Goal: Task Accomplishment & Management: Use online tool/utility

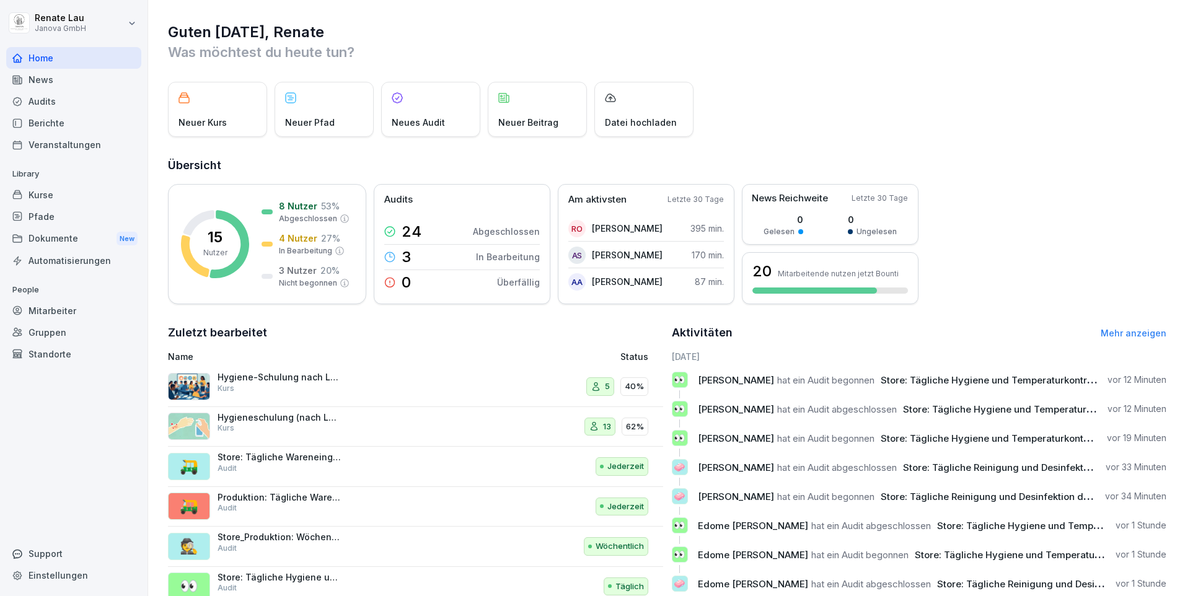
click at [53, 107] on div "Audits" at bounding box center [73, 101] width 135 height 22
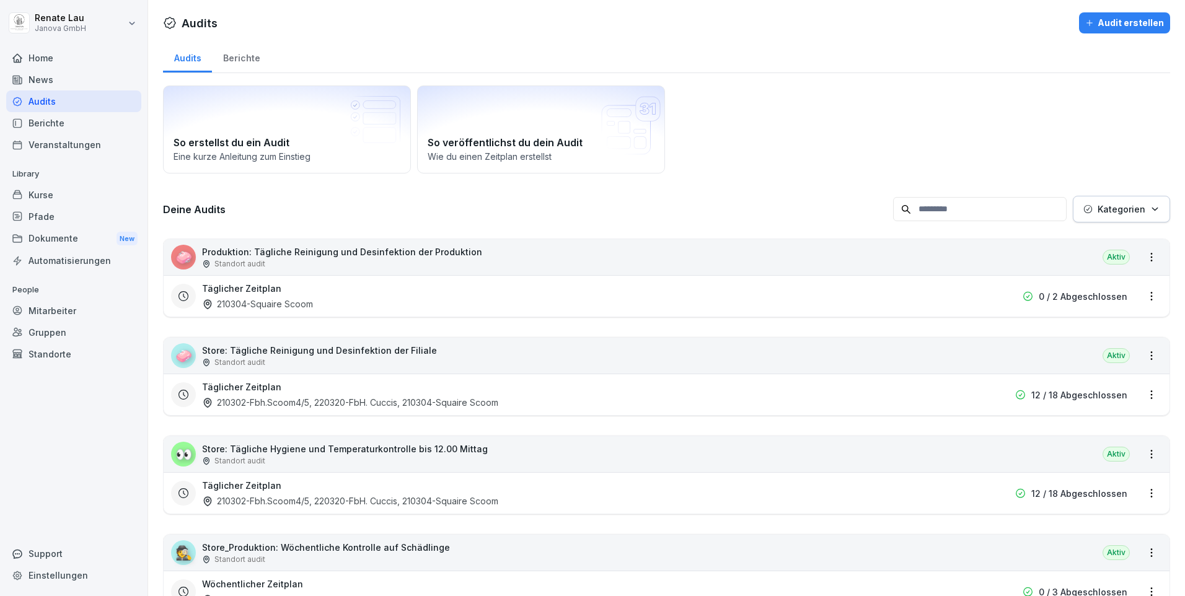
click at [255, 354] on p "Store: Tägliche Reinigung und Desinfektion der Filiale" at bounding box center [319, 350] width 235 height 13
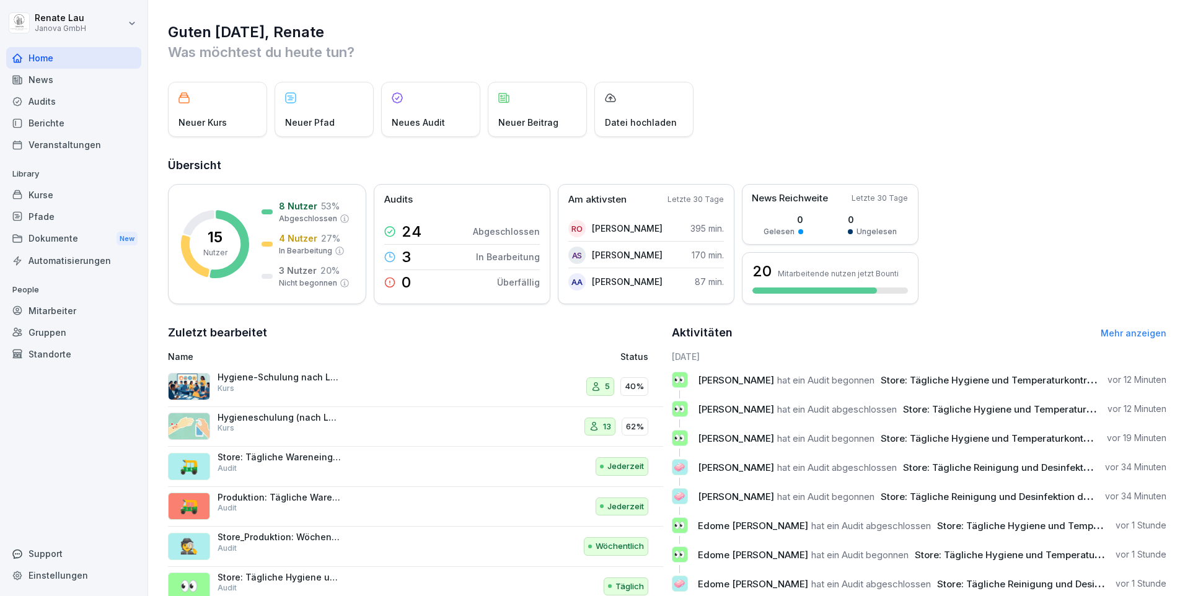
click at [39, 103] on div "Audits" at bounding box center [73, 101] width 135 height 22
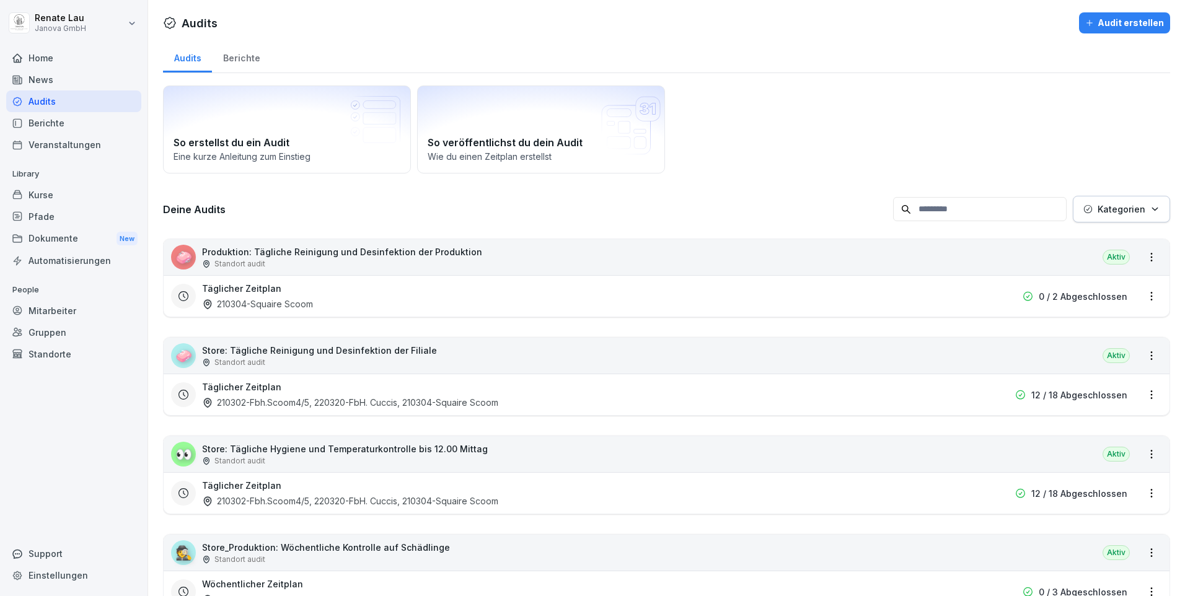
click at [328, 449] on p "Store: Tägliche Hygiene und Temperaturkontrolle bis 12.00 Mittag" at bounding box center [345, 449] width 286 height 13
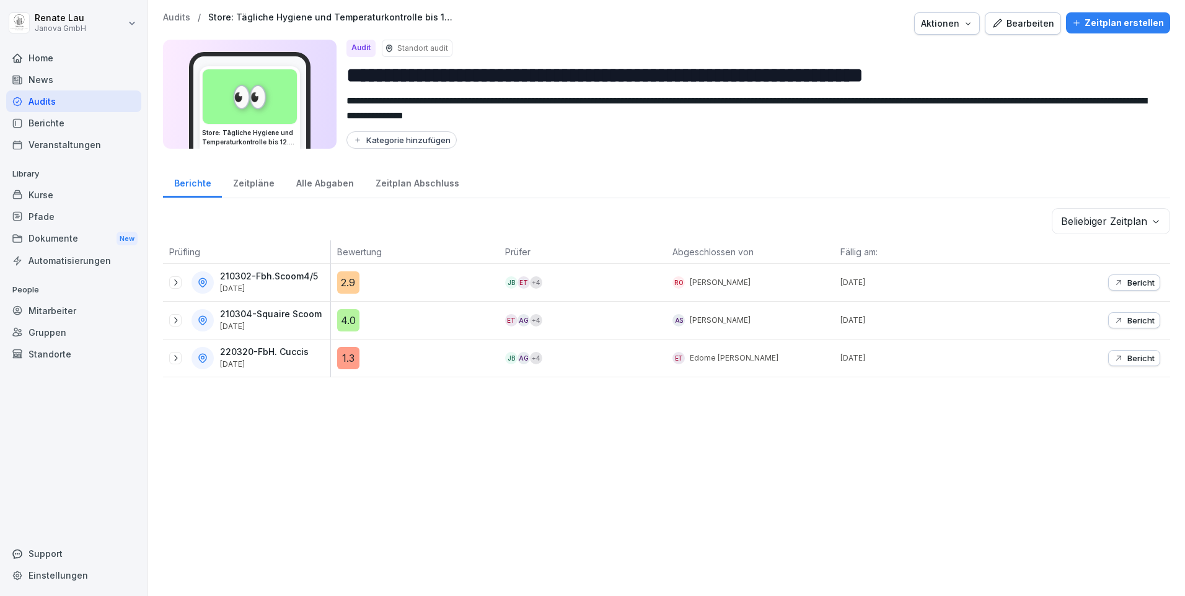
click at [343, 327] on div "4.0" at bounding box center [348, 320] width 22 height 22
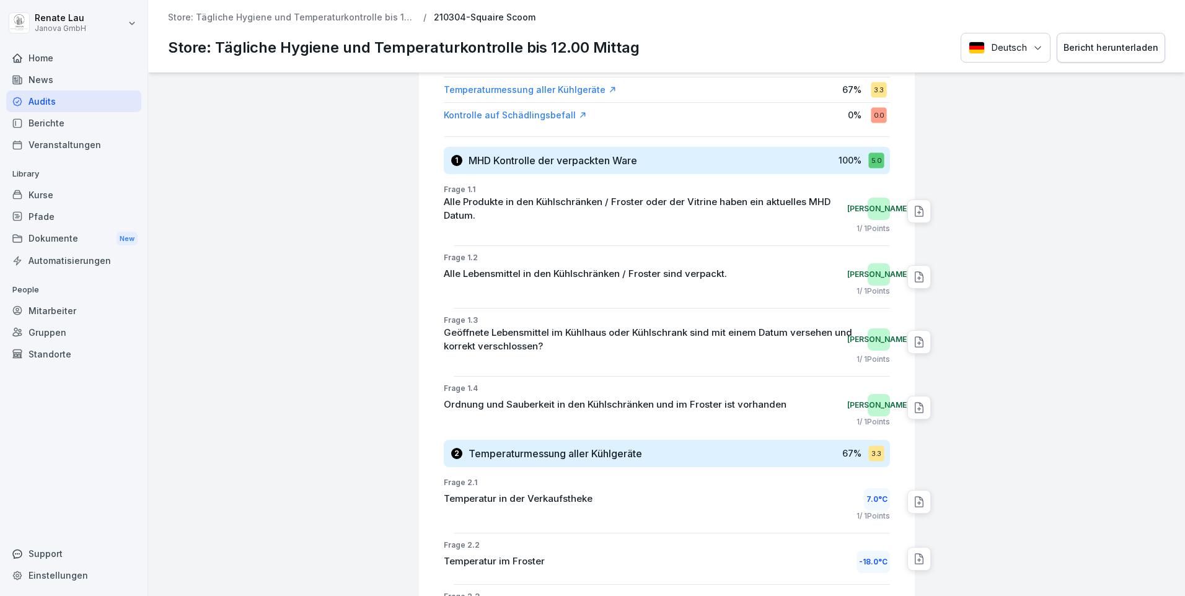
scroll to position [434, 0]
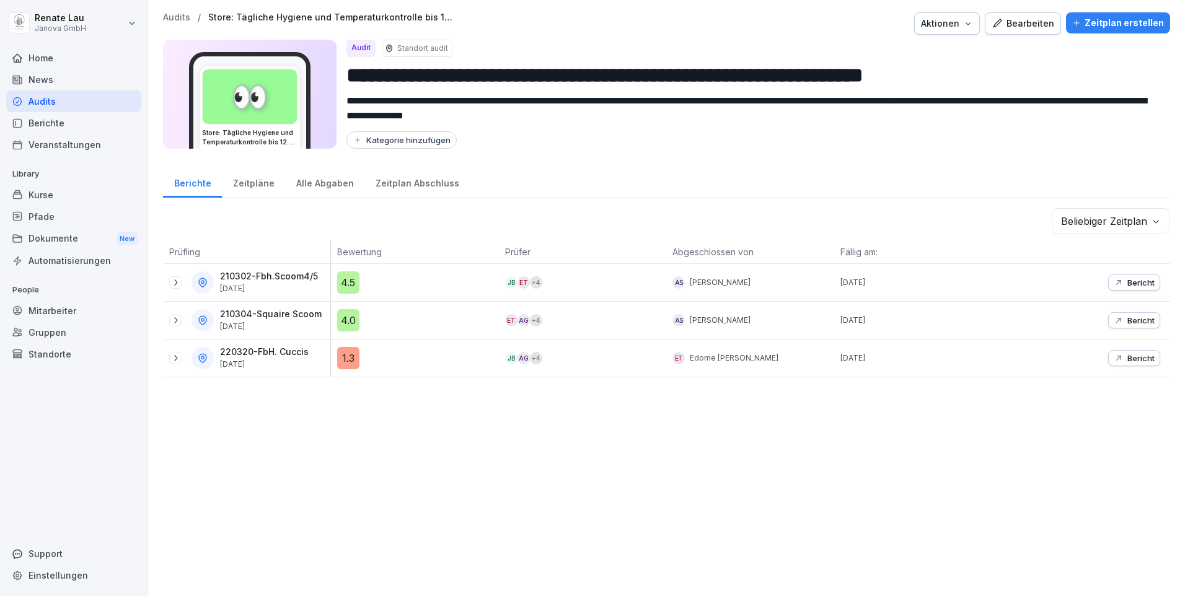
click at [351, 364] on div "1.3" at bounding box center [348, 358] width 22 height 22
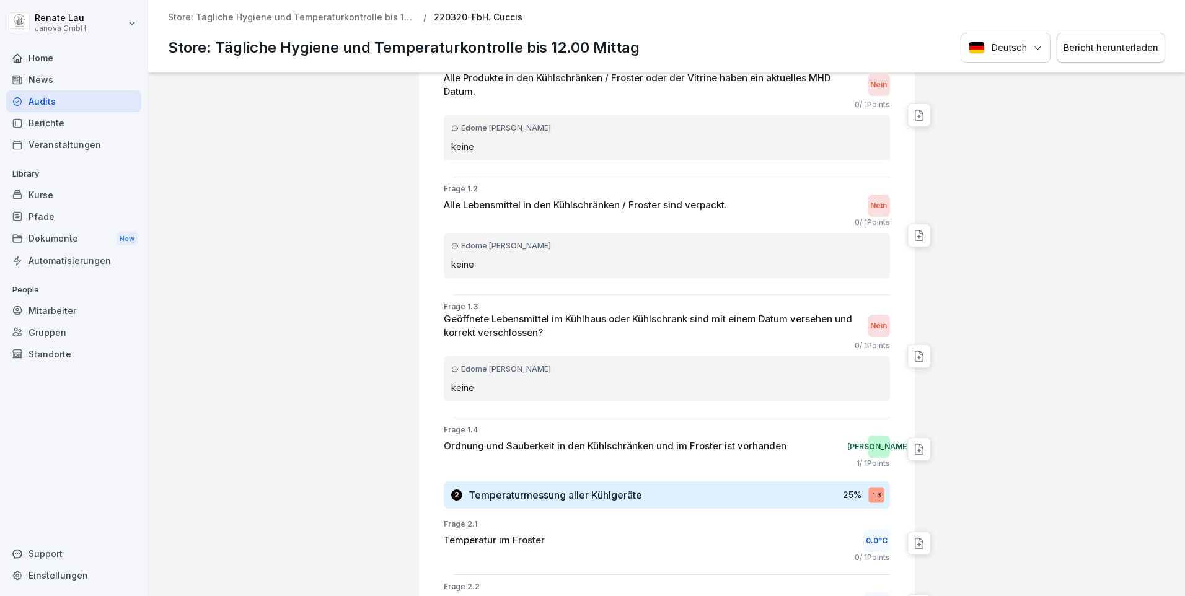
scroll to position [372, 0]
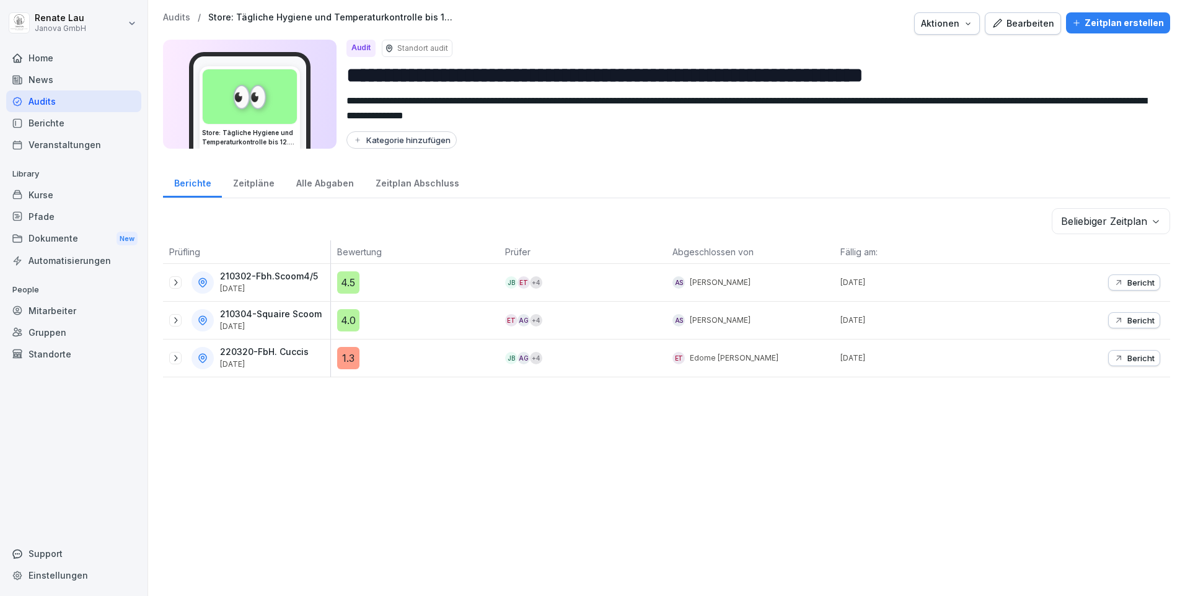
click at [341, 285] on div "4.5" at bounding box center [348, 282] width 22 height 22
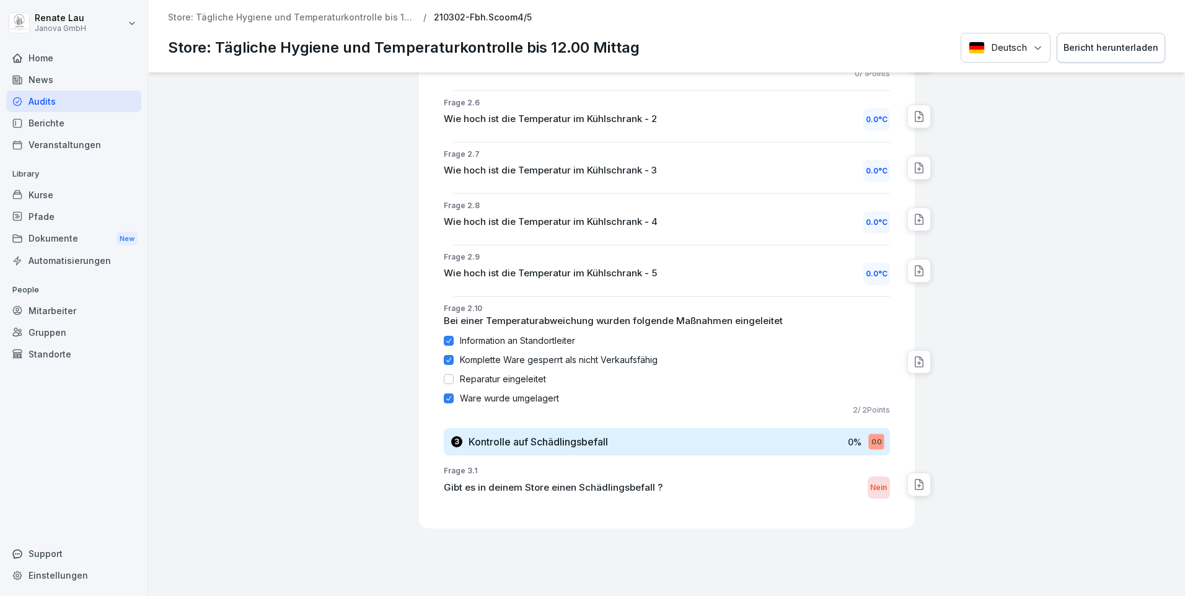
scroll to position [927, 0]
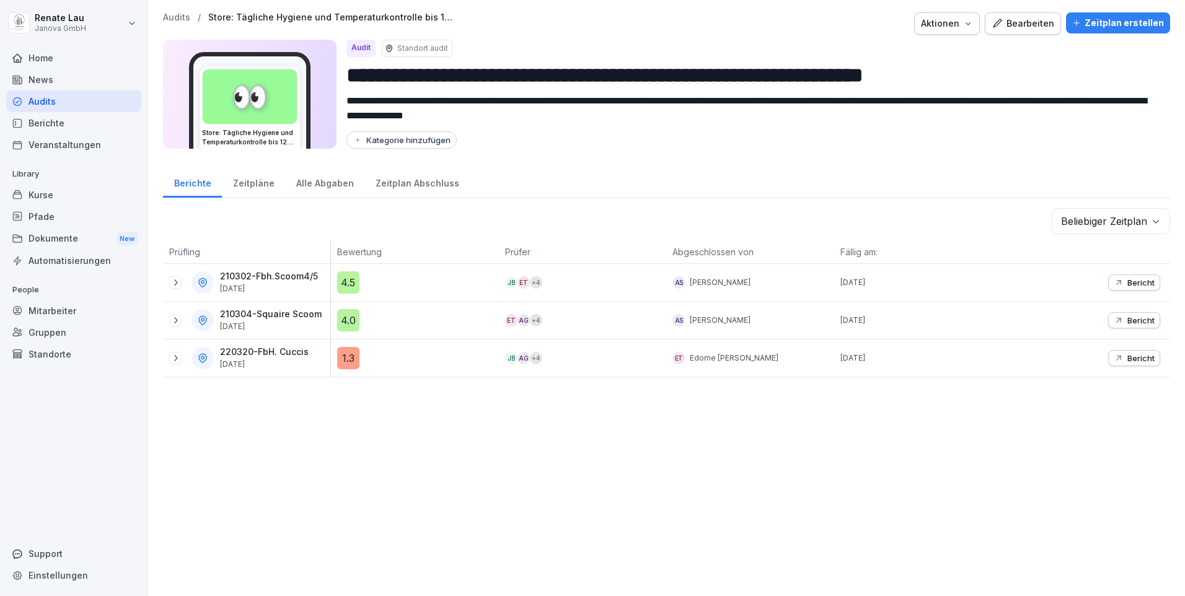
click at [348, 279] on div "4.5" at bounding box center [348, 282] width 22 height 22
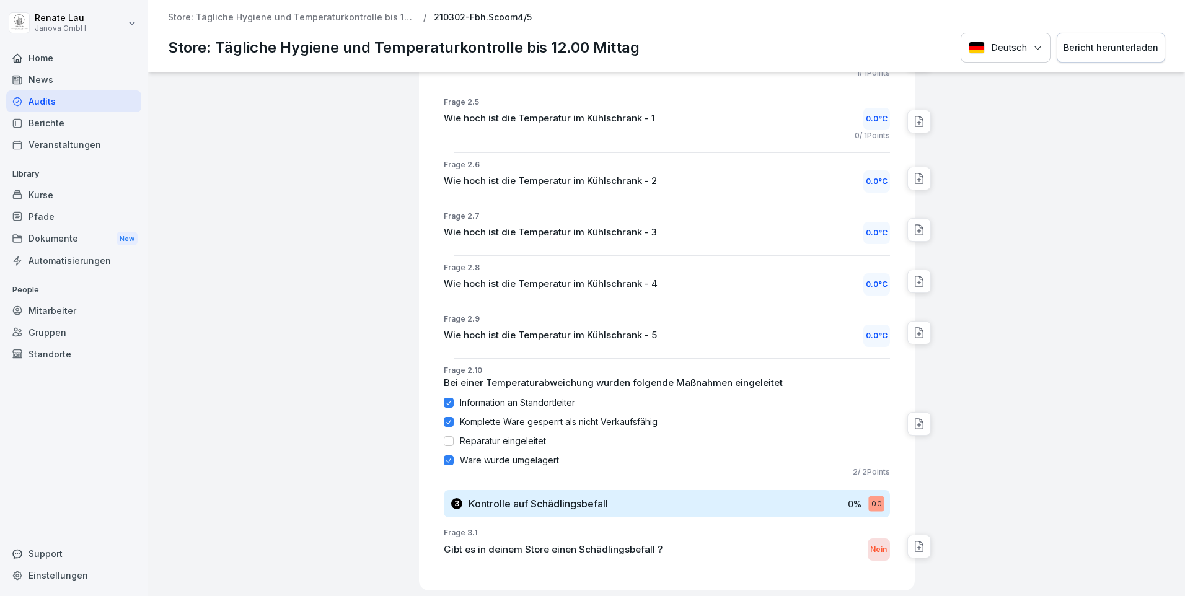
scroll to position [927, 0]
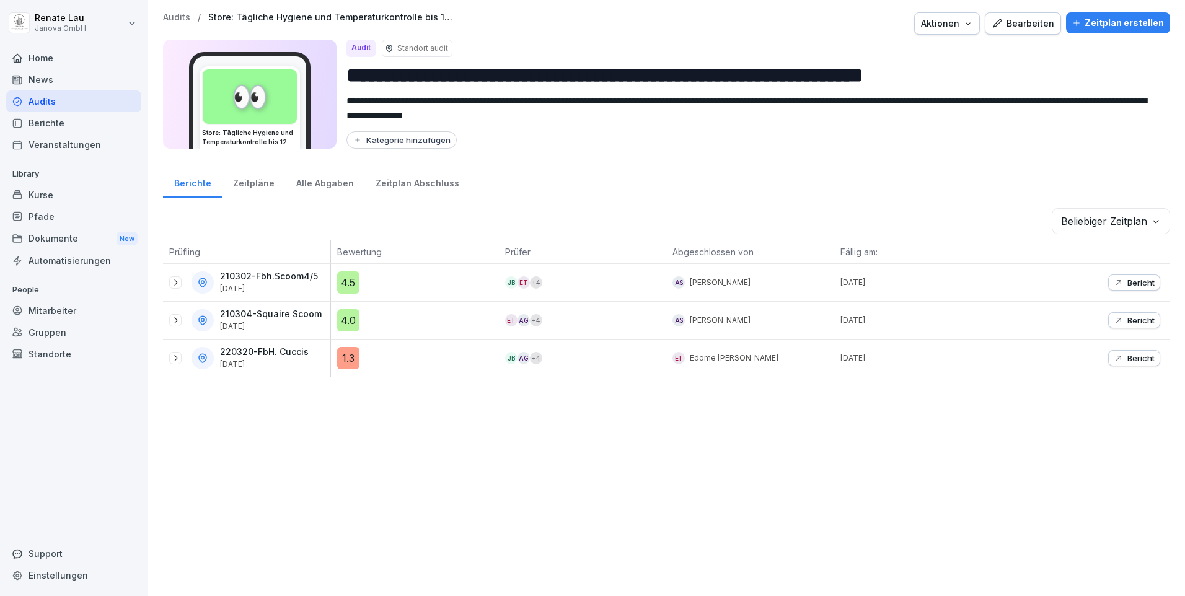
click at [351, 363] on div "1.3" at bounding box center [348, 358] width 22 height 22
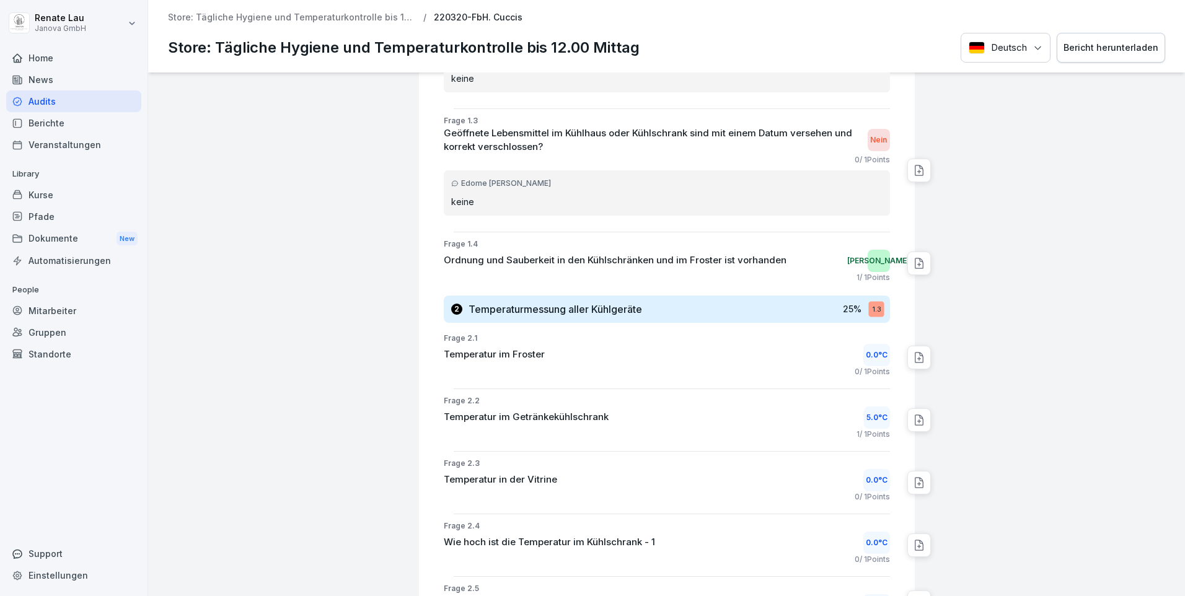
scroll to position [682, 0]
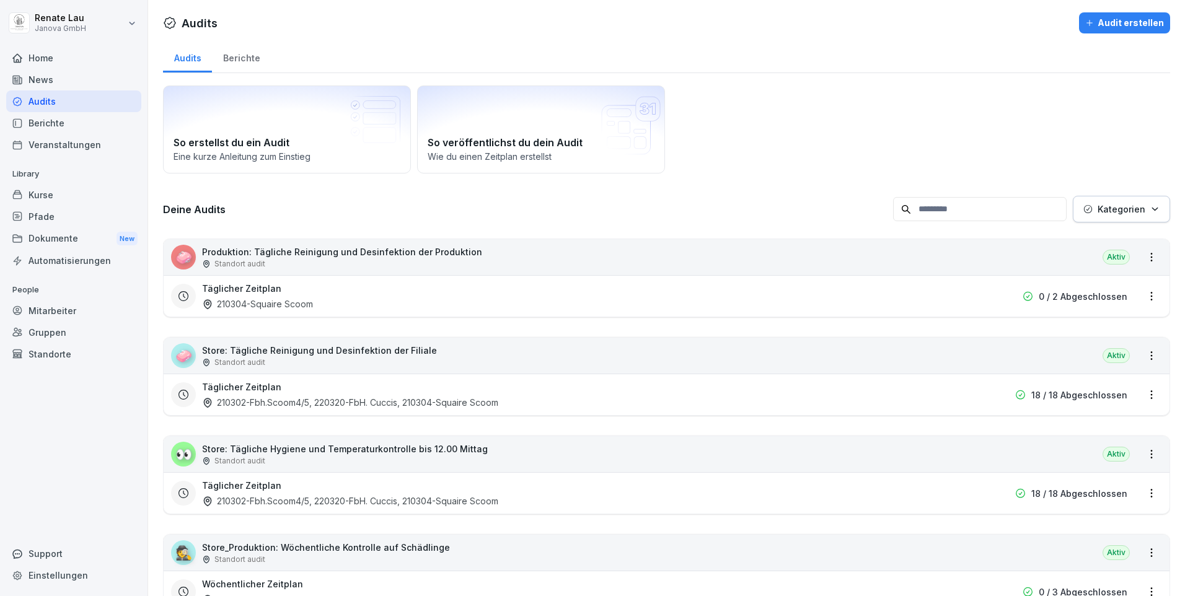
click at [312, 451] on p "Store: Tägliche Hygiene und Temperaturkontrolle bis 12.00 Mittag" at bounding box center [345, 449] width 286 height 13
click at [281, 353] on p "Store: Tägliche Reinigung und Desinfektion der Filiale" at bounding box center [319, 350] width 235 height 13
click at [322, 356] on p "Store: Tägliche Reinigung und Desinfektion der Filiale" at bounding box center [319, 350] width 235 height 13
click at [276, 451] on p "Store: Tägliche Hygiene und Temperaturkontrolle bis 12.00 Mittag" at bounding box center [345, 449] width 286 height 13
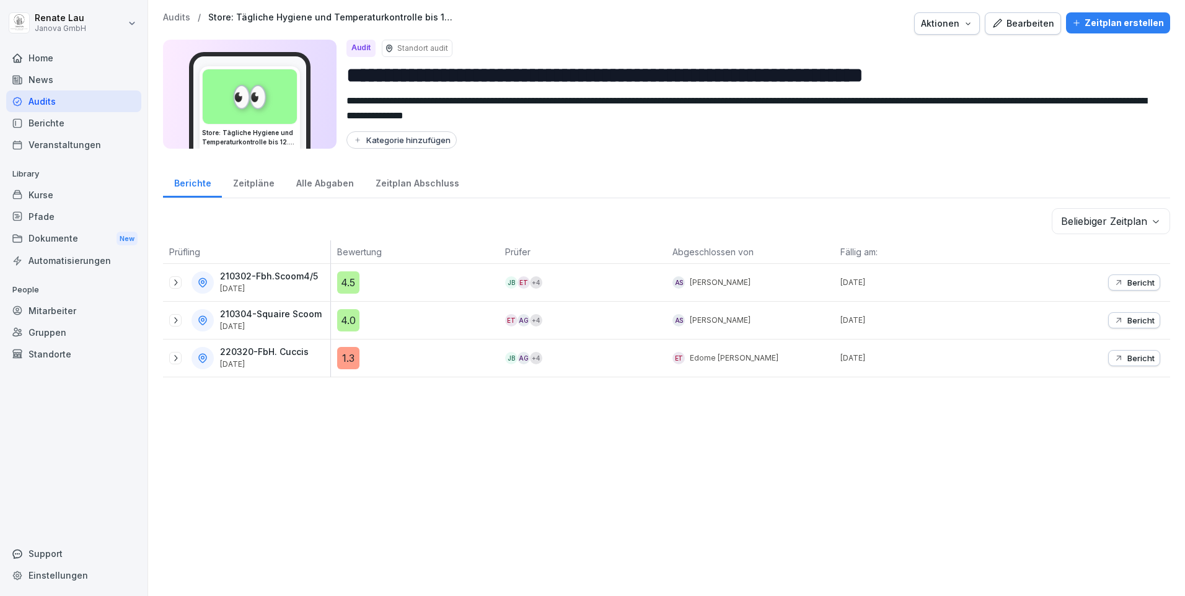
click at [345, 366] on div "1.3" at bounding box center [348, 358] width 22 height 22
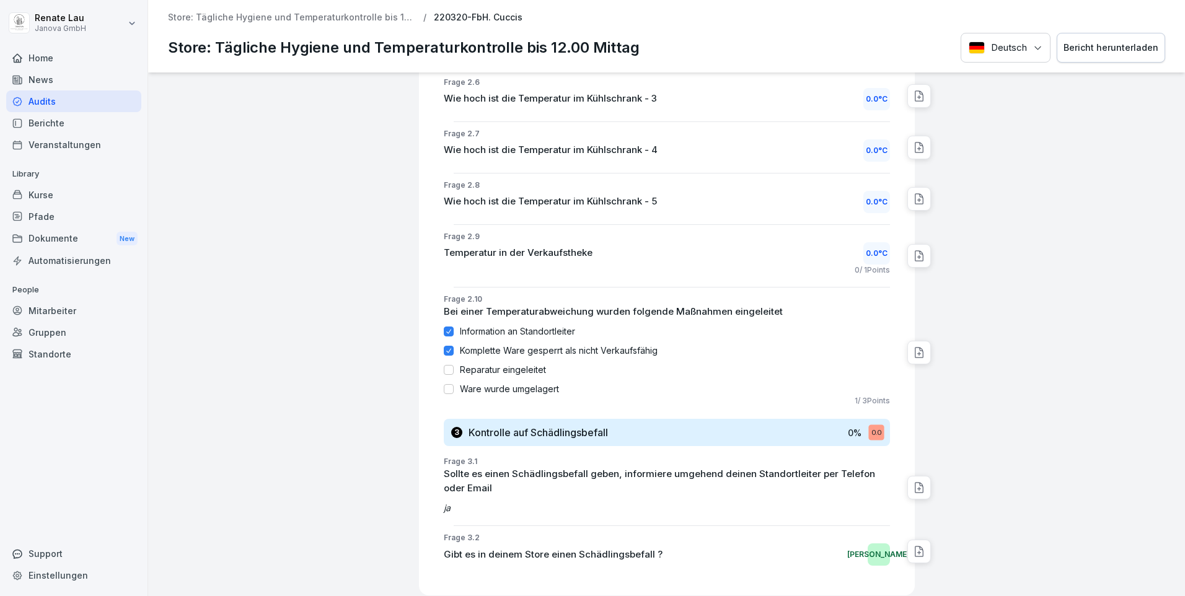
scroll to position [1180, 0]
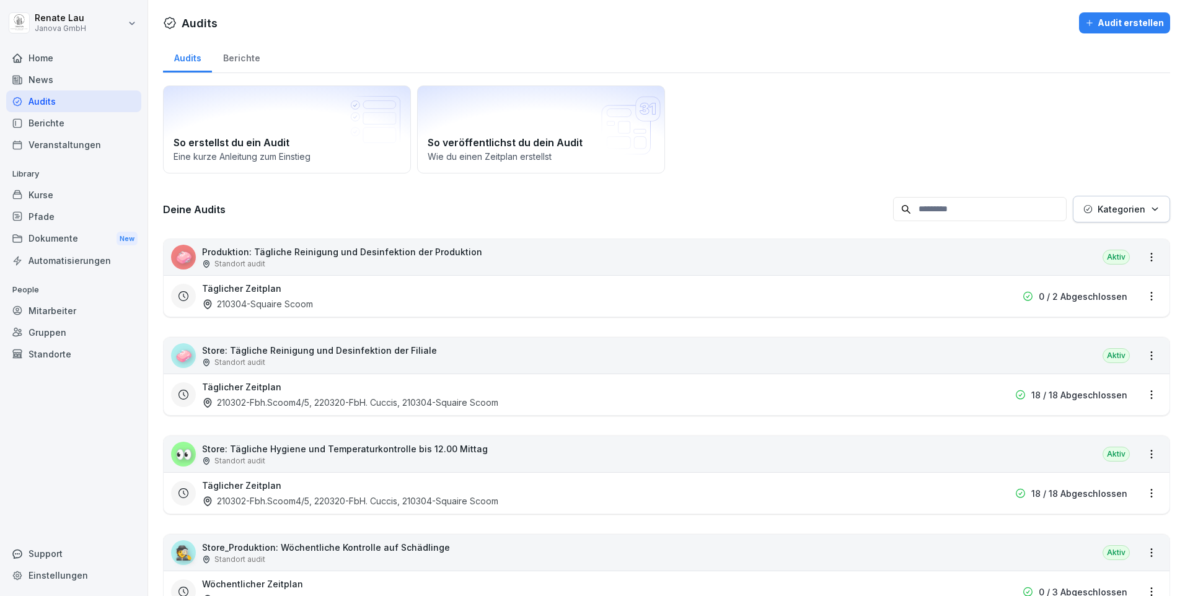
click at [345, 448] on p "Store: Tägliche Hygiene und Temperaturkontrolle bis 12.00 Mittag" at bounding box center [345, 449] width 286 height 13
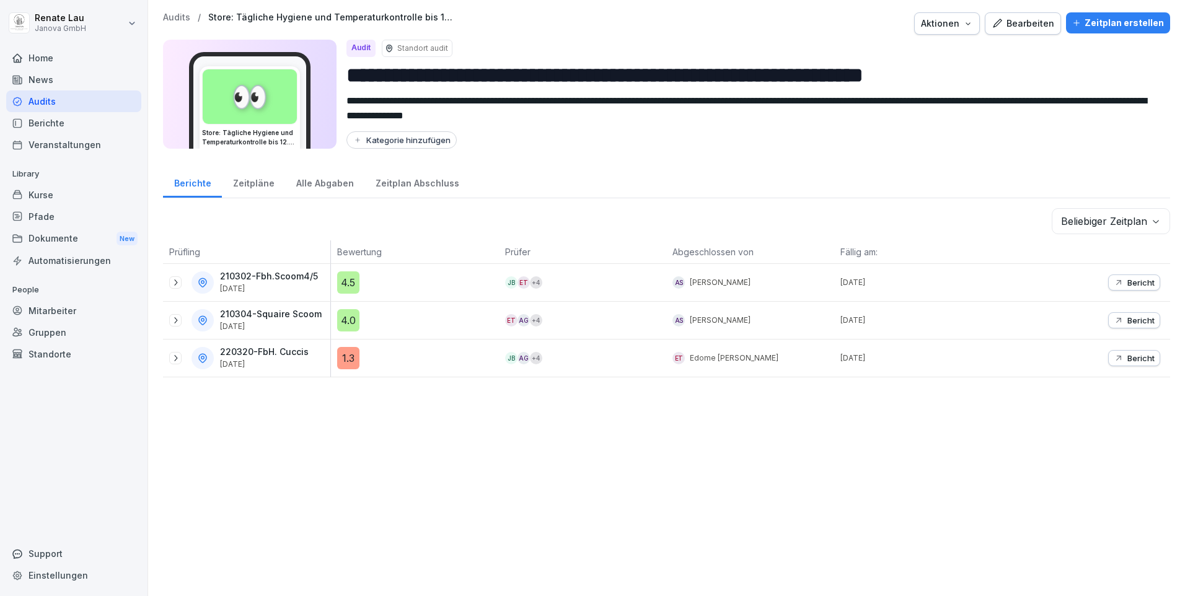
click at [315, 181] on div "Alle Abgaben" at bounding box center [324, 182] width 79 height 32
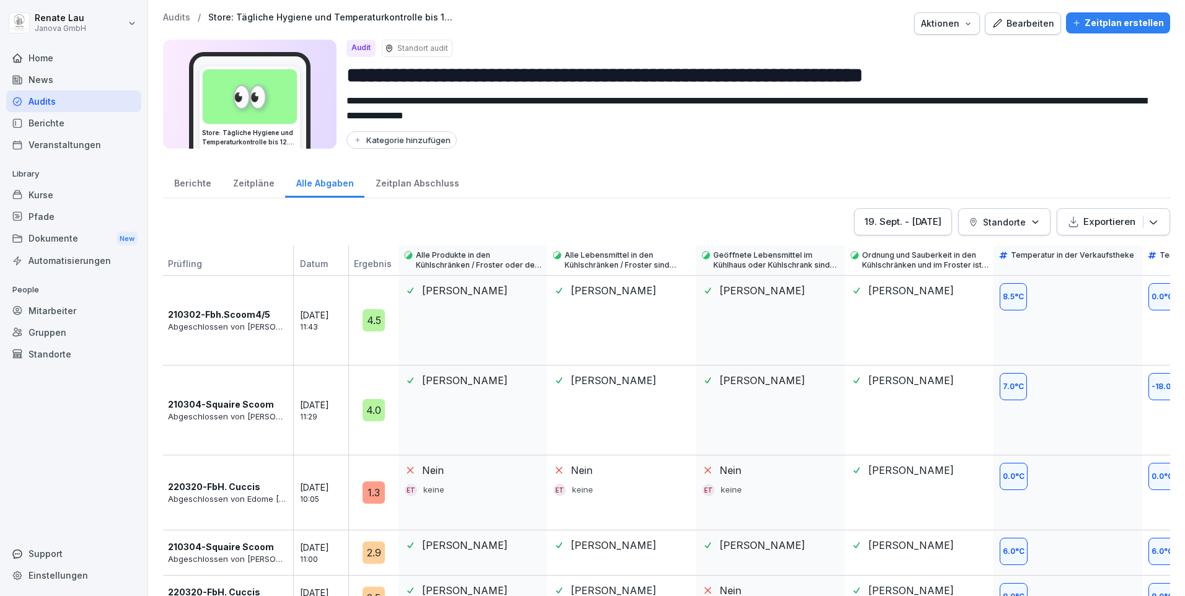
click at [1147, 220] on icon "button" at bounding box center [1153, 222] width 12 height 12
click at [1095, 260] on div "Als Excel Datei exportieren" at bounding box center [1083, 254] width 160 height 25
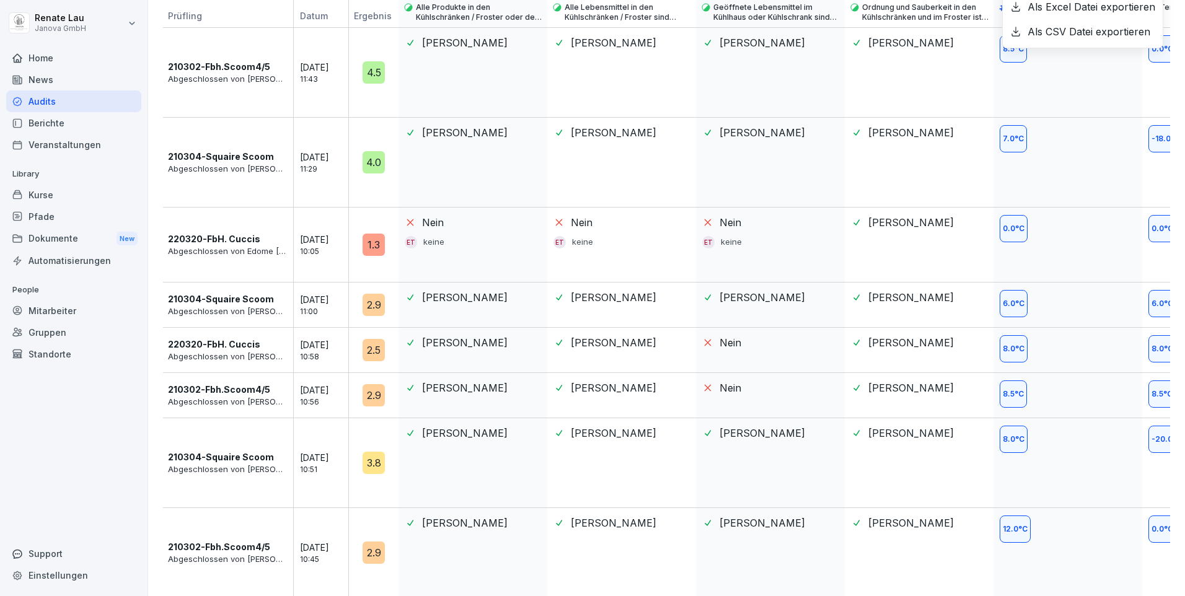
click at [136, 20] on html "**********" at bounding box center [592, 298] width 1185 height 596
click at [63, 79] on div "Abmelden" at bounding box center [79, 78] width 123 height 23
